Goal: Information Seeking & Learning: Learn about a topic

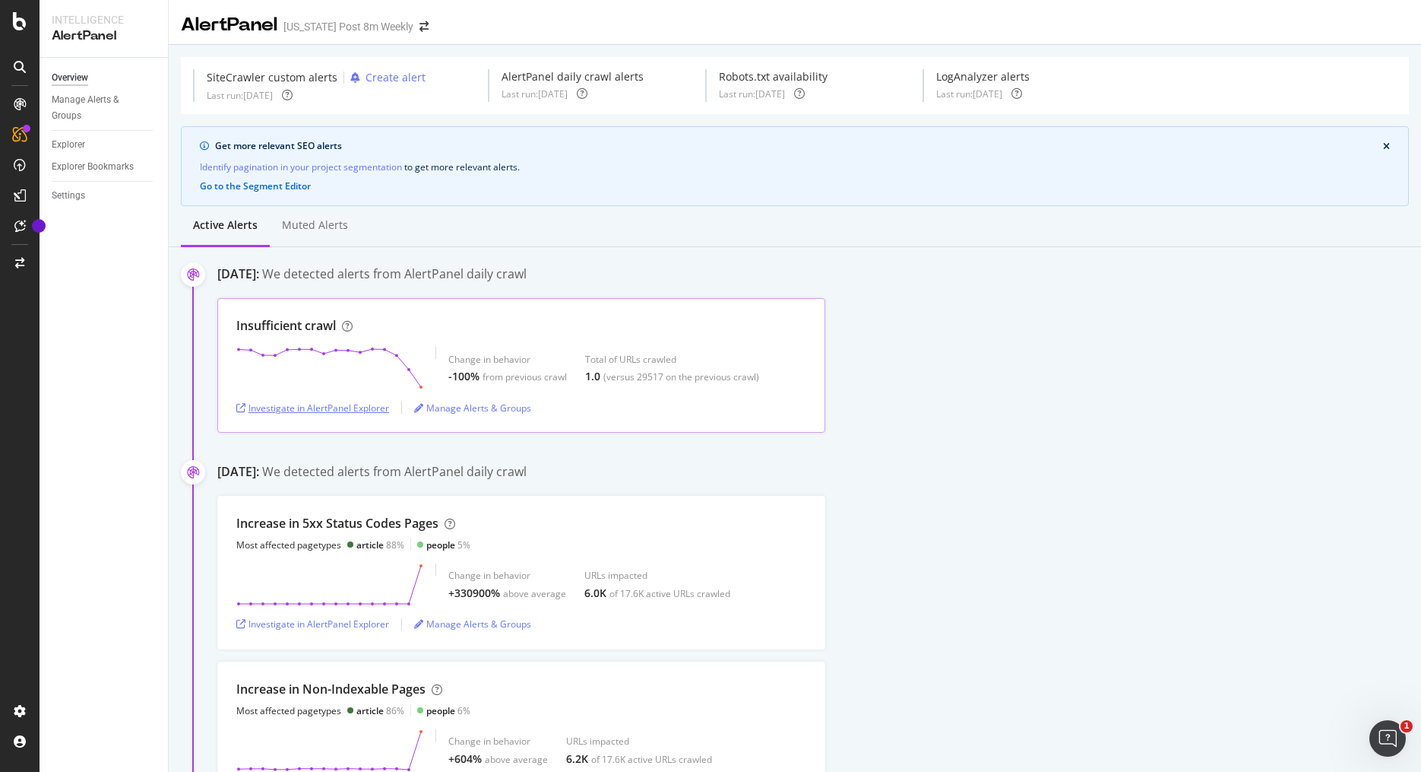
click at [344, 404] on div "Investigate in AlertPanel Explorer" at bounding box center [312, 407] width 153 height 13
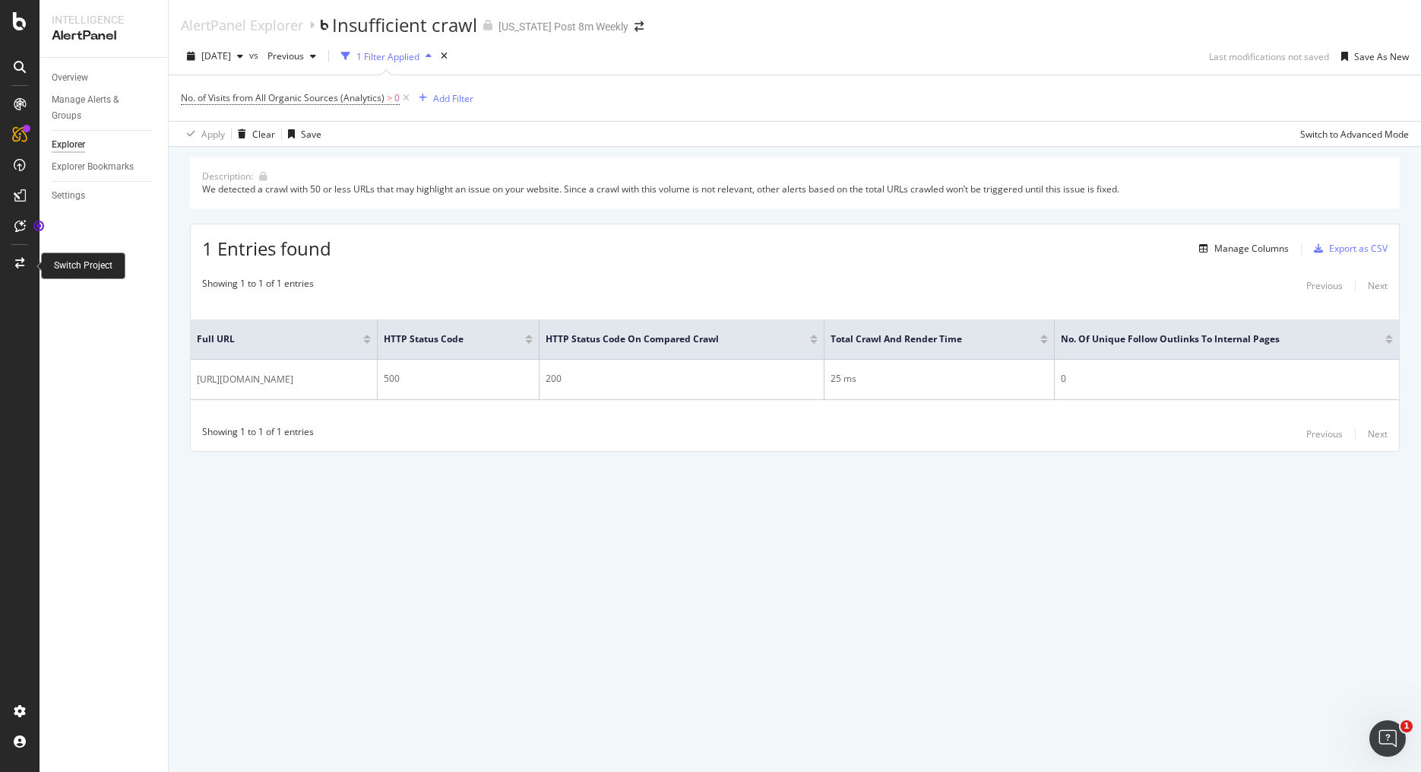
click at [17, 265] on icon at bounding box center [19, 263] width 9 height 11
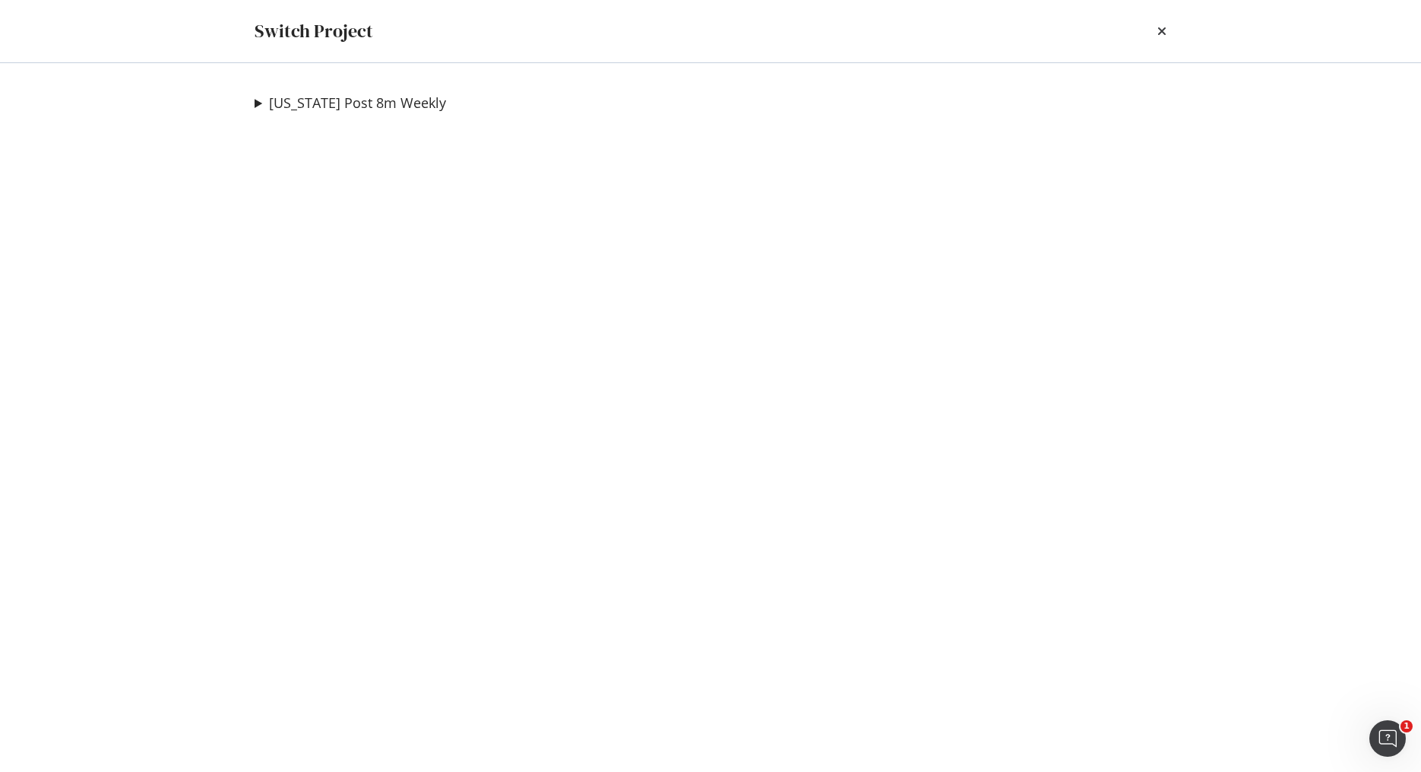
click at [264, 106] on summary "[US_STATE] Post 8m Weekly" at bounding box center [351, 103] width 192 height 20
click at [353, 221] on link "Washington Post Adhoc" at bounding box center [347, 218] width 160 height 16
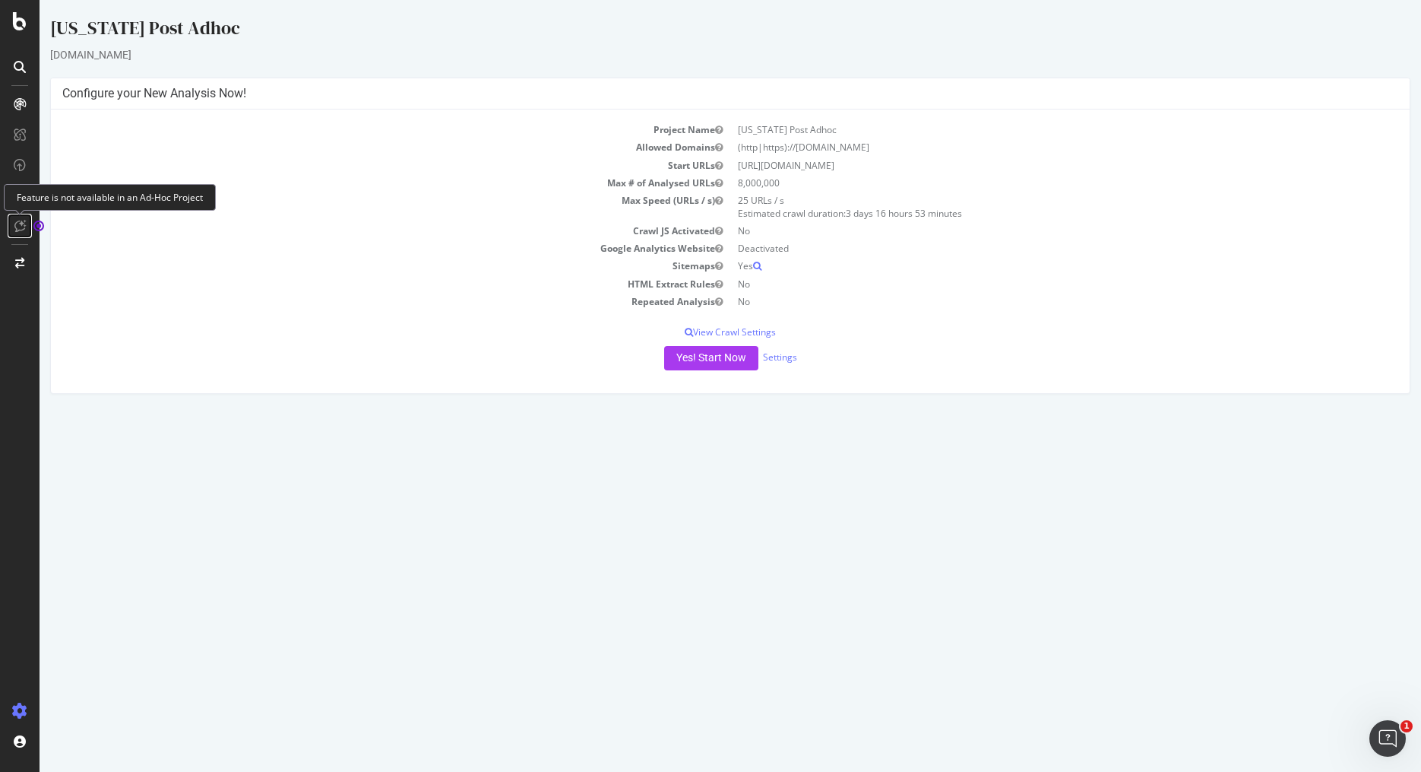
click at [21, 228] on icon at bounding box center [19, 226] width 11 height 12
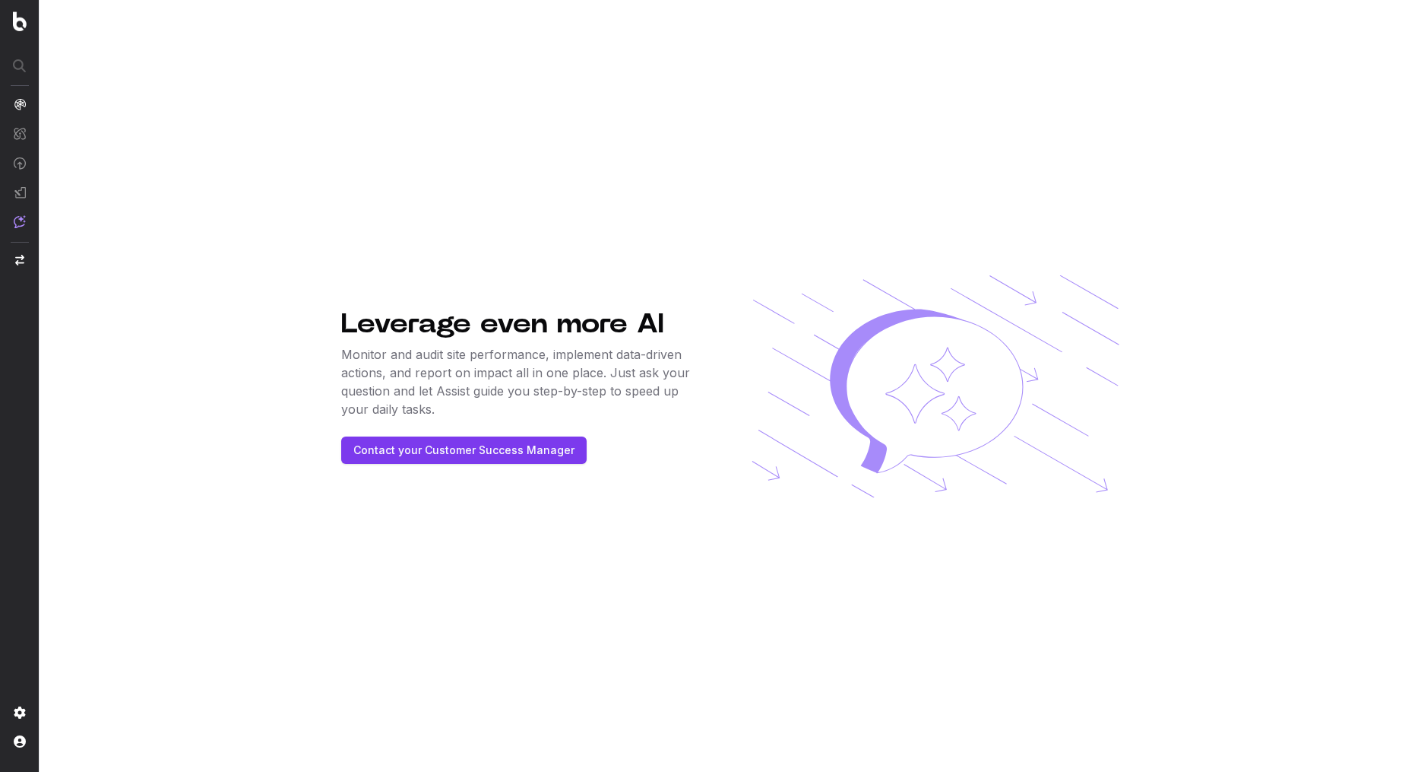
click at [12, 259] on nav at bounding box center [20, 386] width 40 height 772
click at [16, 261] on img "button" at bounding box center [19, 260] width 9 height 11
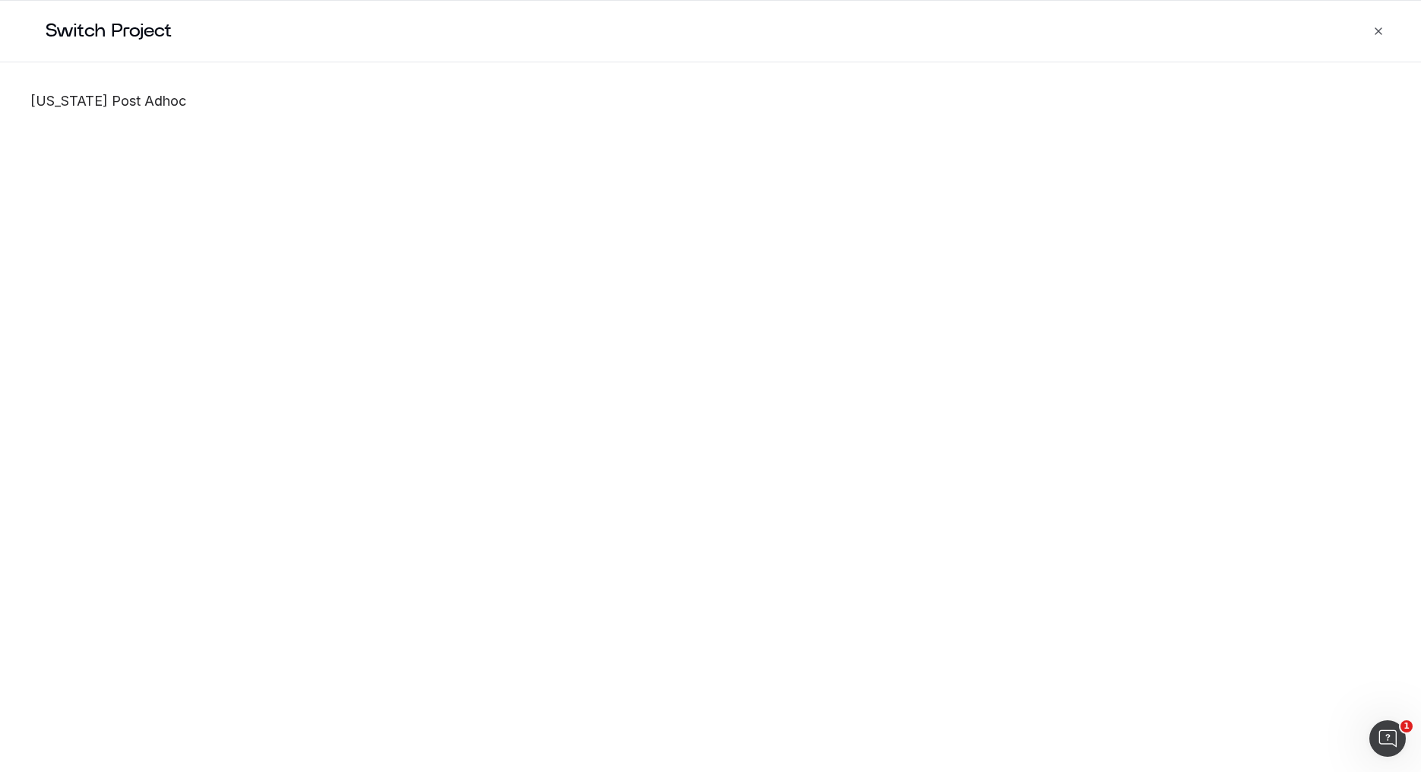
click at [127, 103] on link "[US_STATE] Post Adhoc" at bounding box center [710, 101] width 1361 height 17
click at [56, 103] on link "[US_STATE] Post Adhoc" at bounding box center [710, 101] width 1361 height 17
click at [1386, 27] on h2 "Switch Project" at bounding box center [724, 31] width 1394 height 61
click at [1382, 29] on icon "button" at bounding box center [1379, 31] width 12 height 12
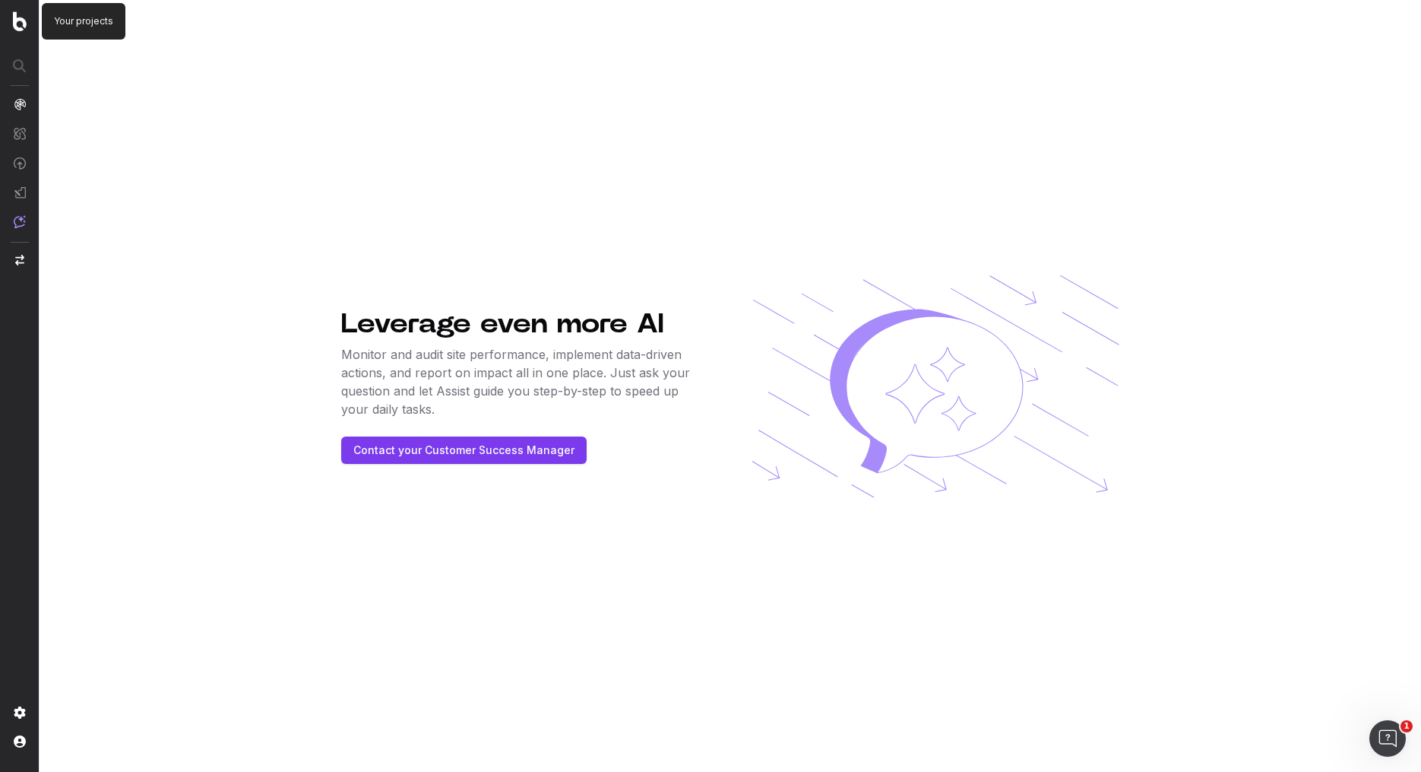
click at [14, 29] on img at bounding box center [20, 21] width 14 height 20
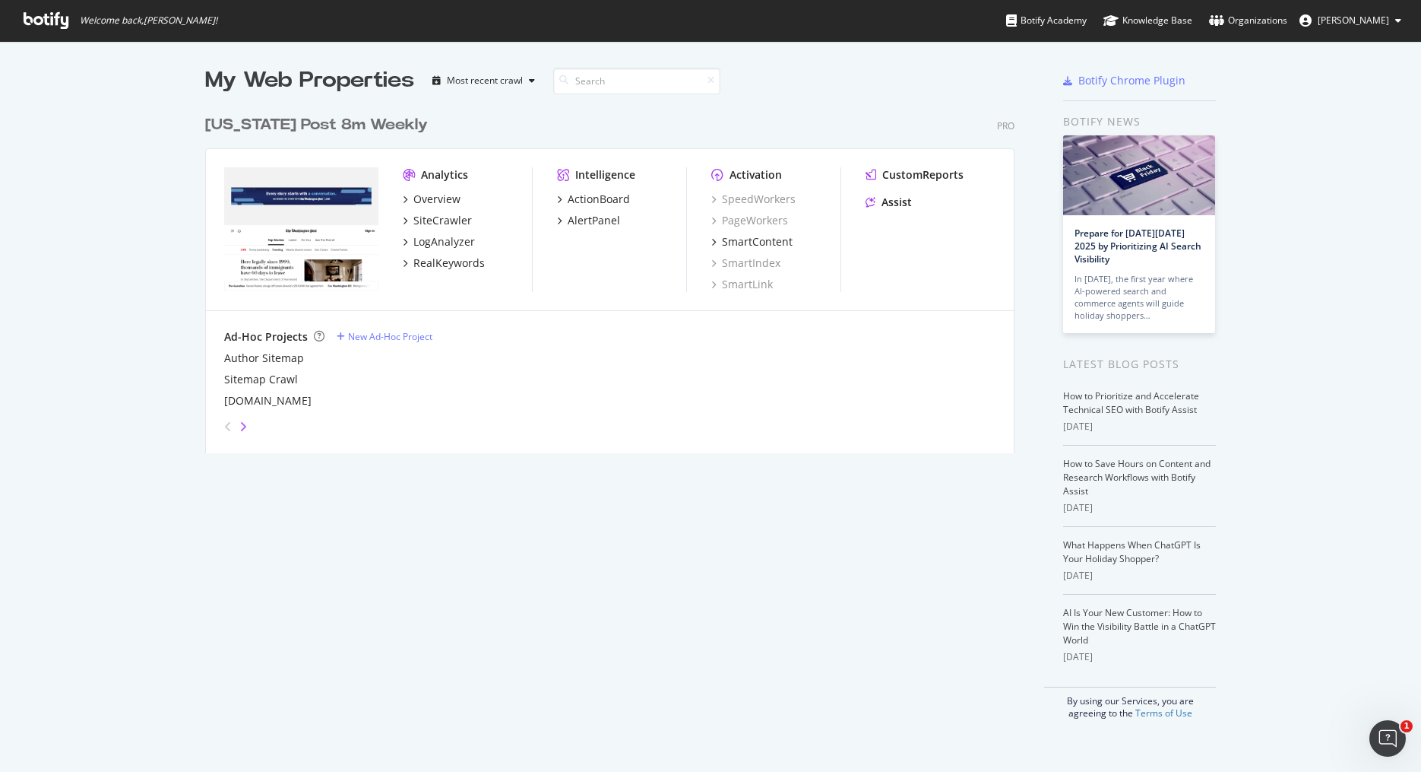
click at [240, 420] on icon "angle-right" at bounding box center [243, 426] width 8 height 12
click at [226, 428] on icon "angle-left" at bounding box center [228, 426] width 8 height 12
click at [587, 220] on div "AlertPanel" at bounding box center [594, 220] width 52 height 15
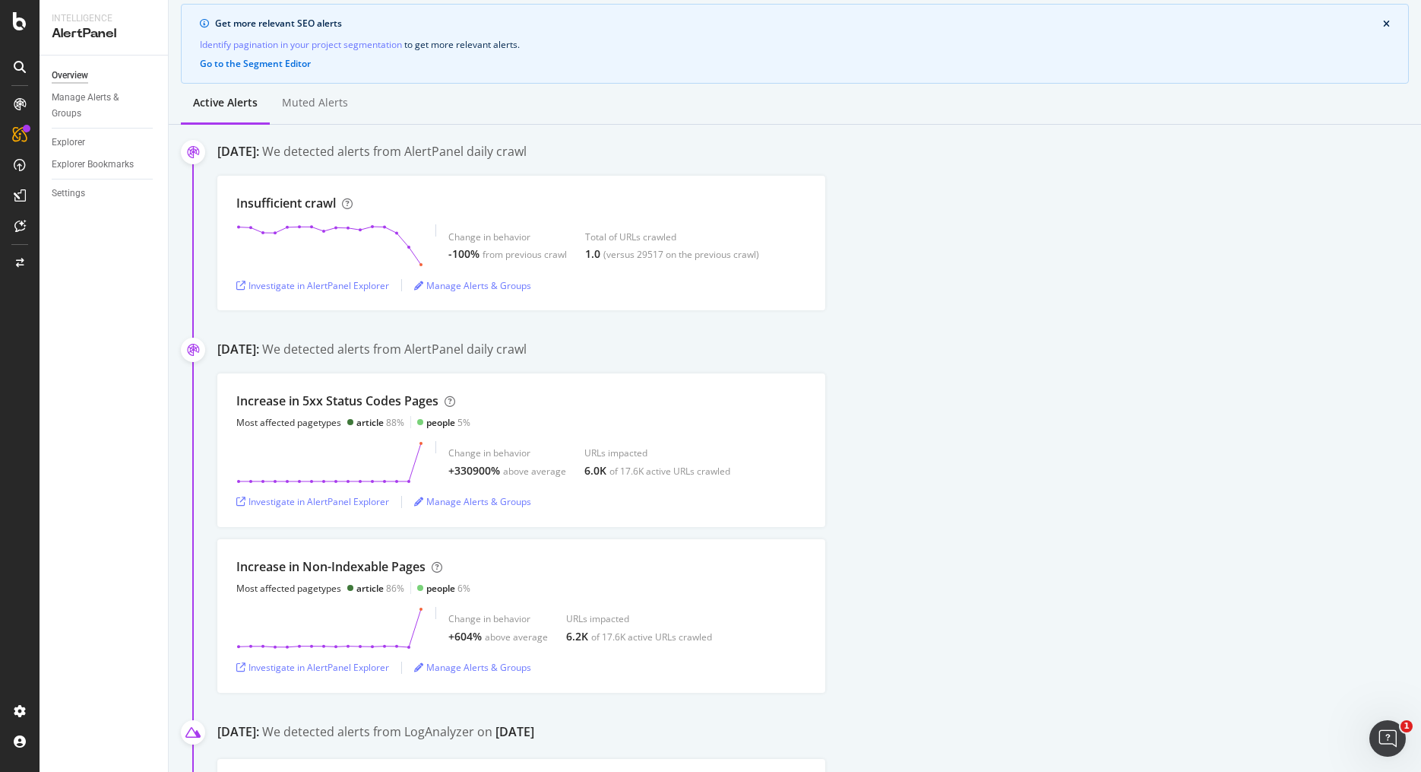
scroll to position [129, 0]
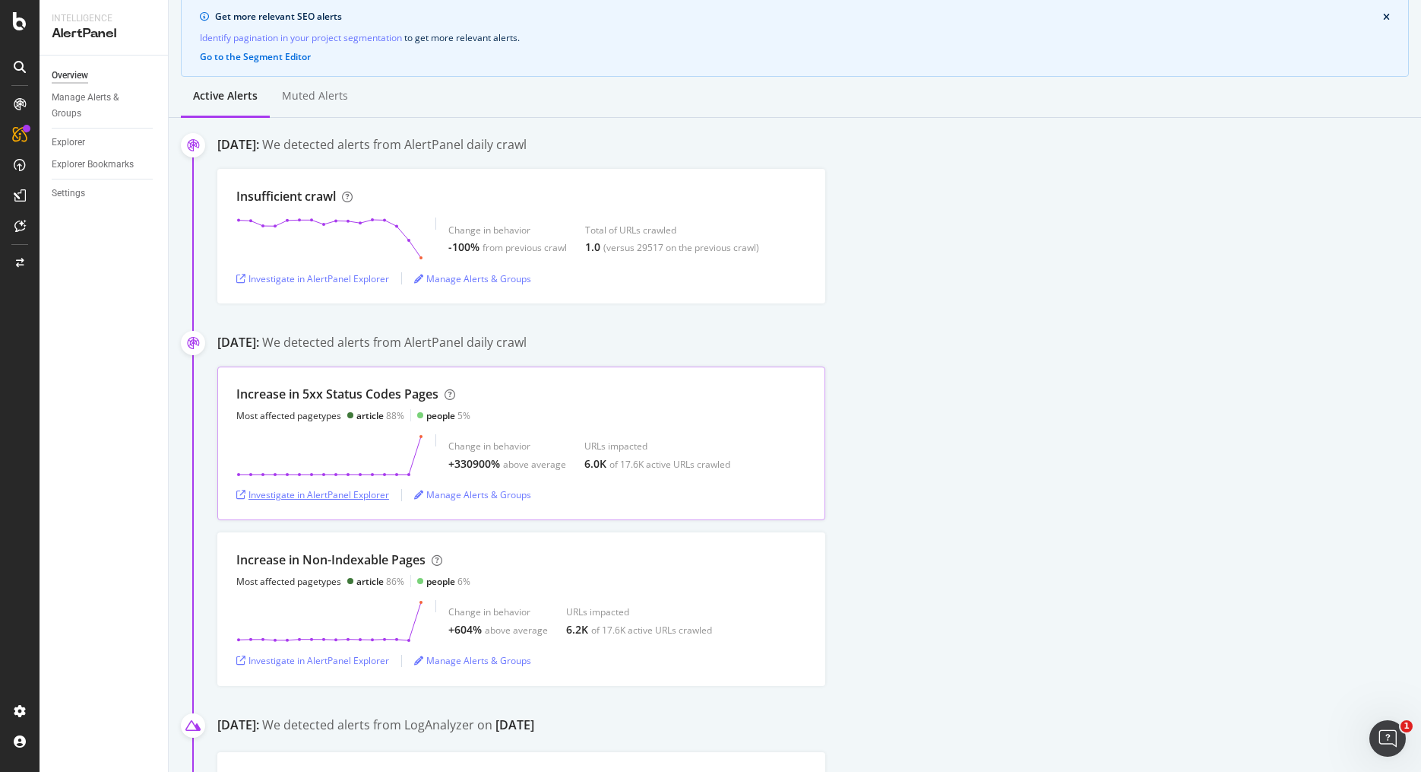
click at [349, 496] on div "Investigate in AlertPanel Explorer" at bounding box center [312, 494] width 153 height 13
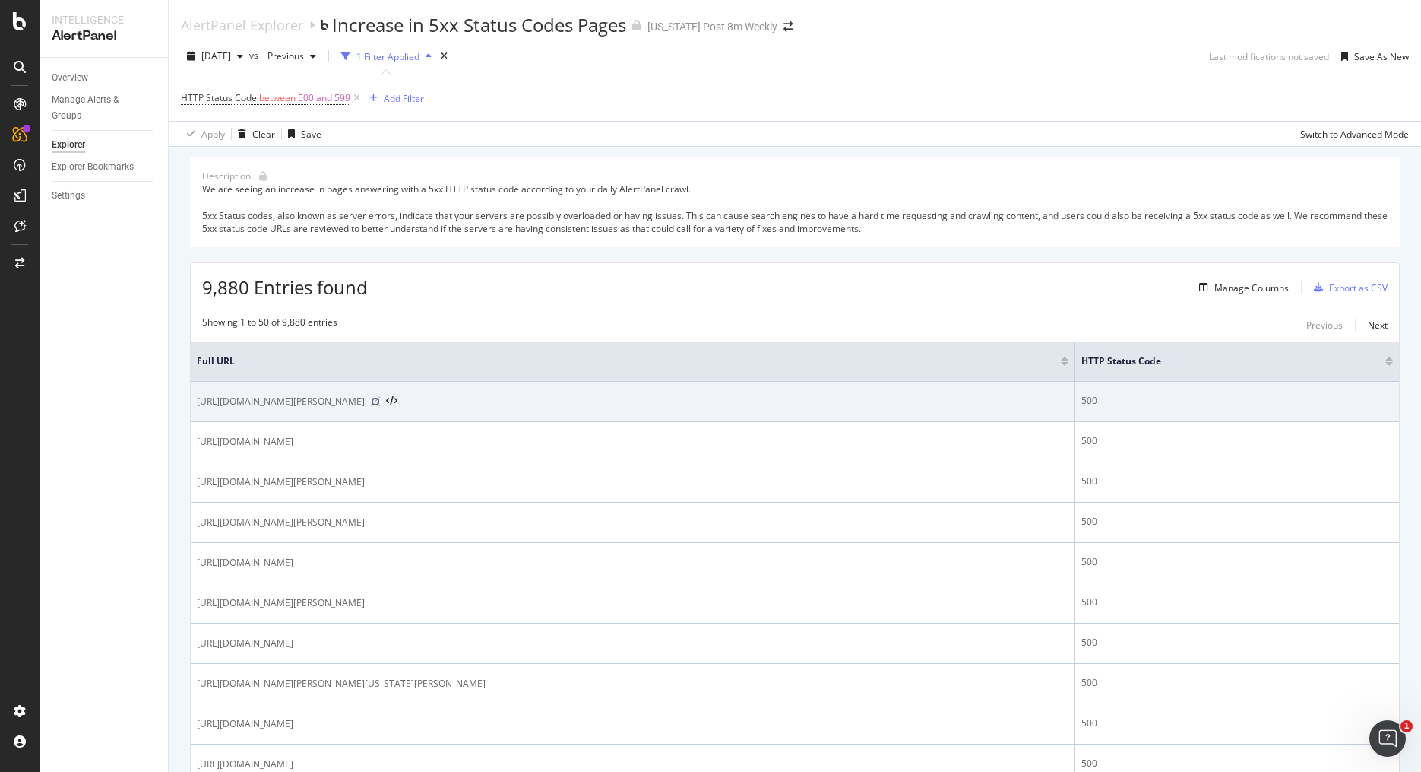
click at [380, 402] on icon at bounding box center [375, 401] width 9 height 9
